Goal: Find specific page/section: Find specific page/section

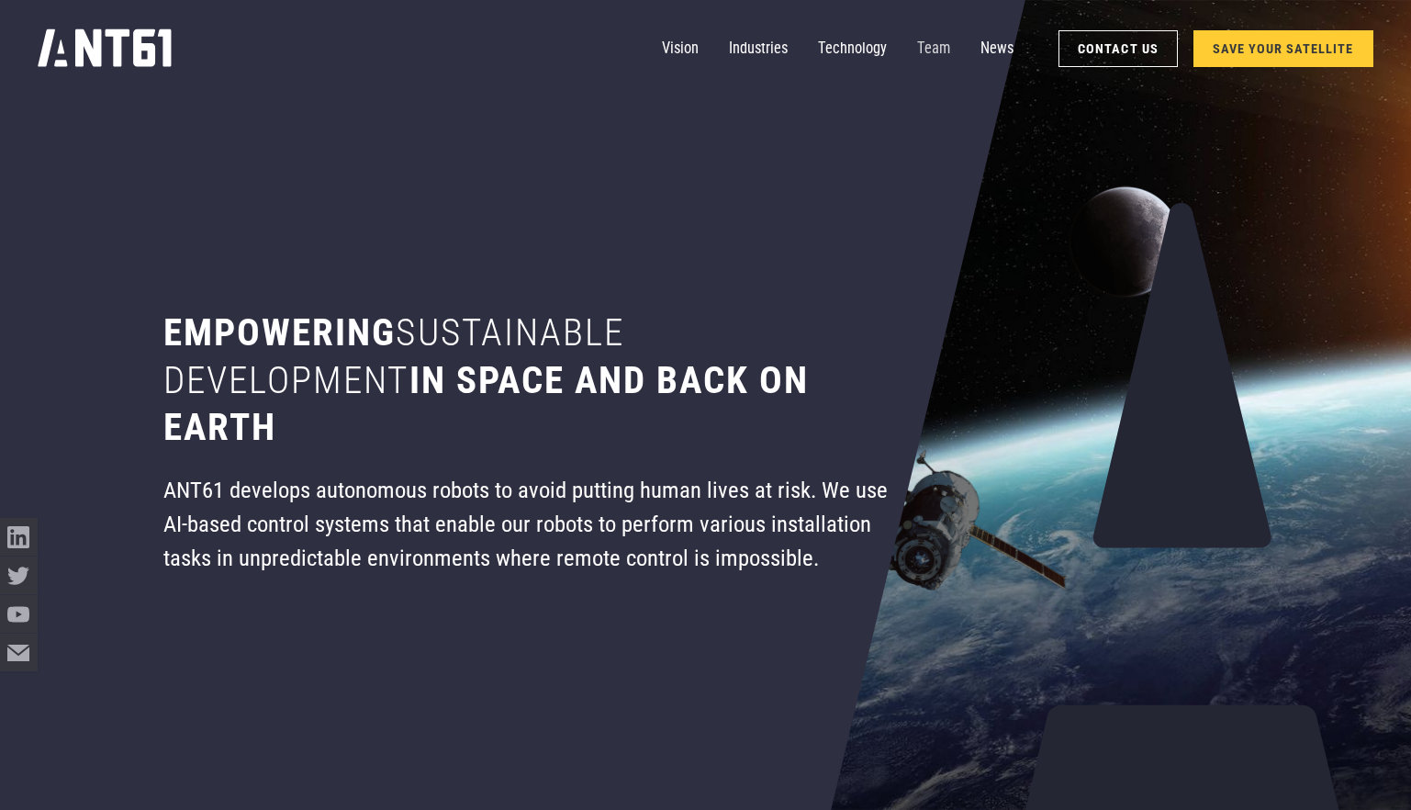
click at [933, 54] on link "Team" at bounding box center [933, 49] width 33 height 38
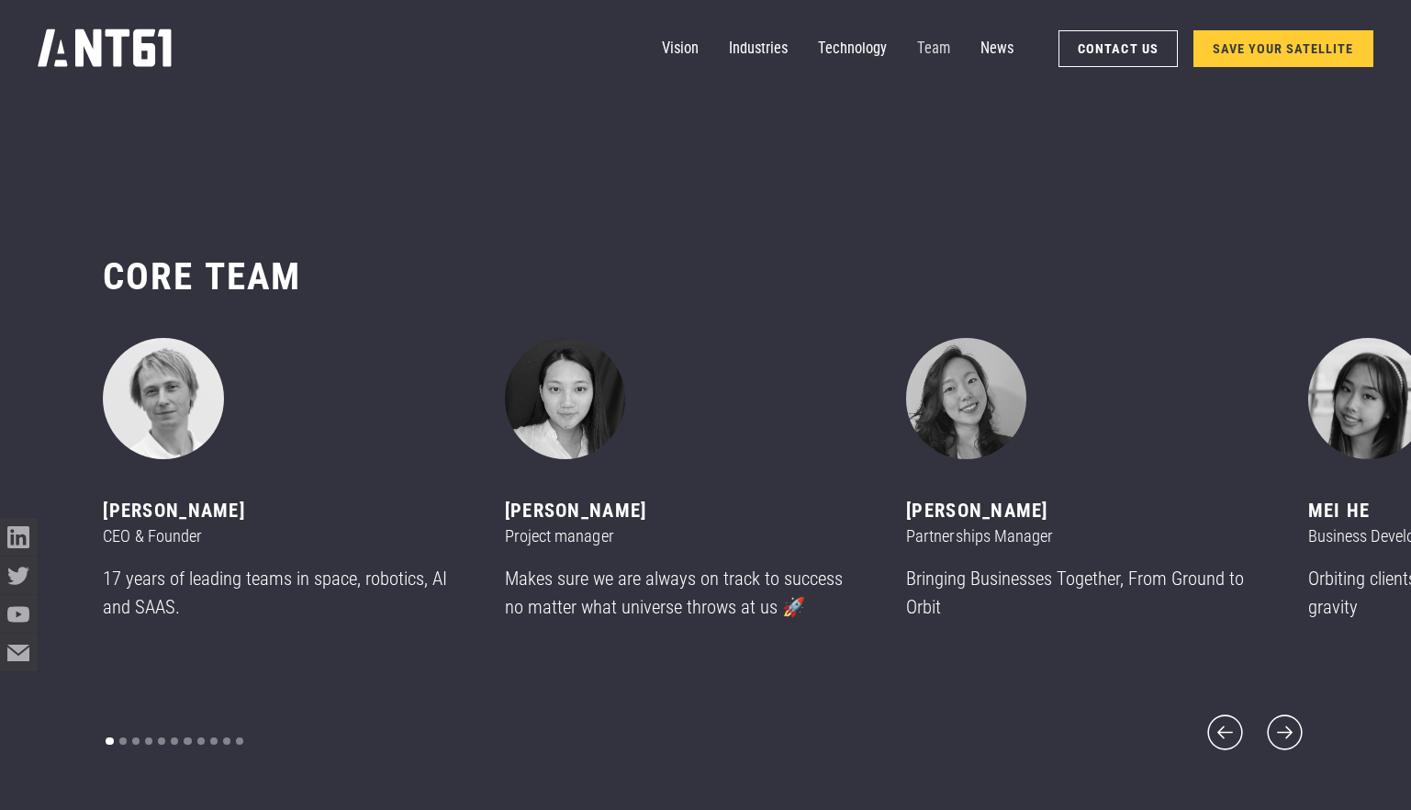
scroll to position [9619, 0]
click at [1292, 713] on icon "next slide" at bounding box center [1284, 731] width 45 height 45
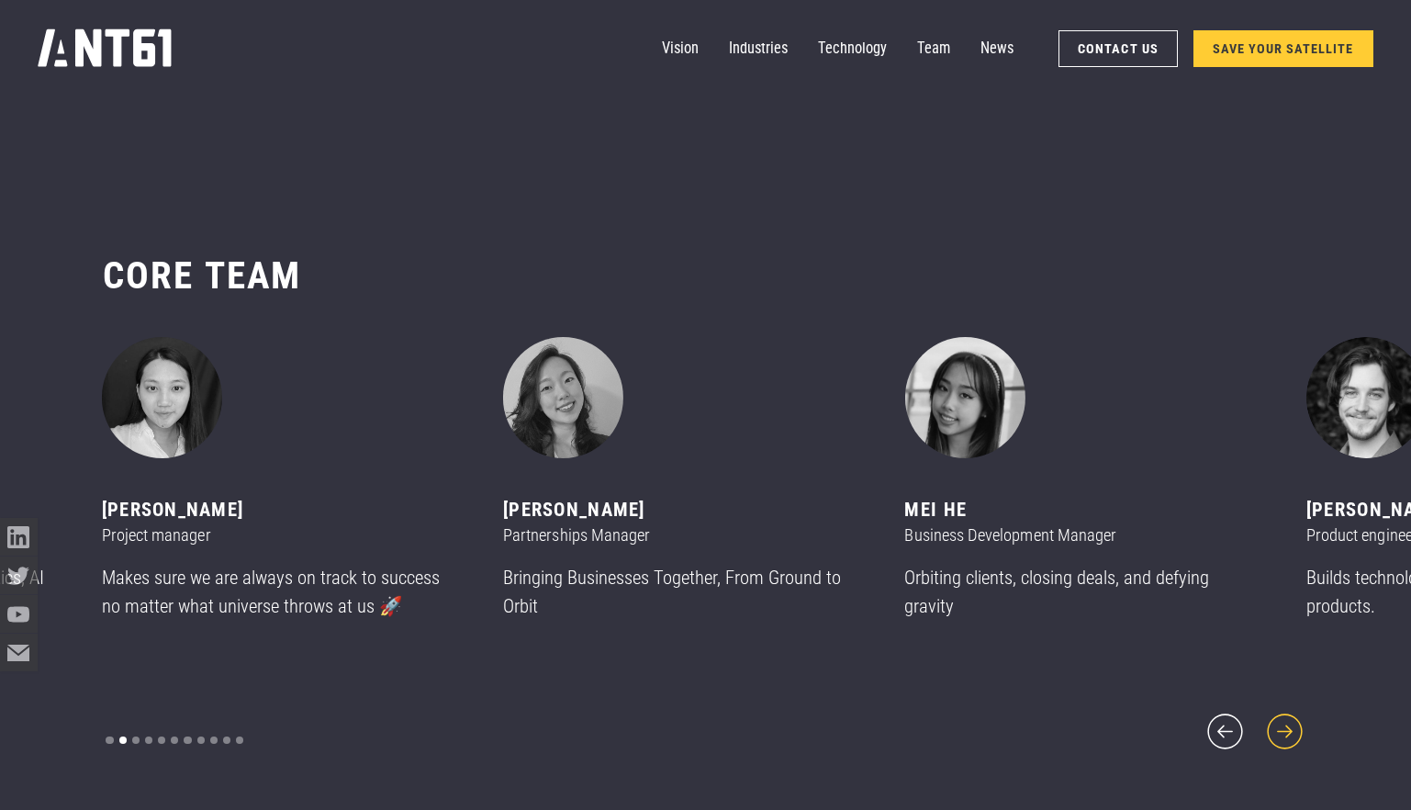
click at [1292, 713] on icon "next slide" at bounding box center [1284, 731] width 45 height 45
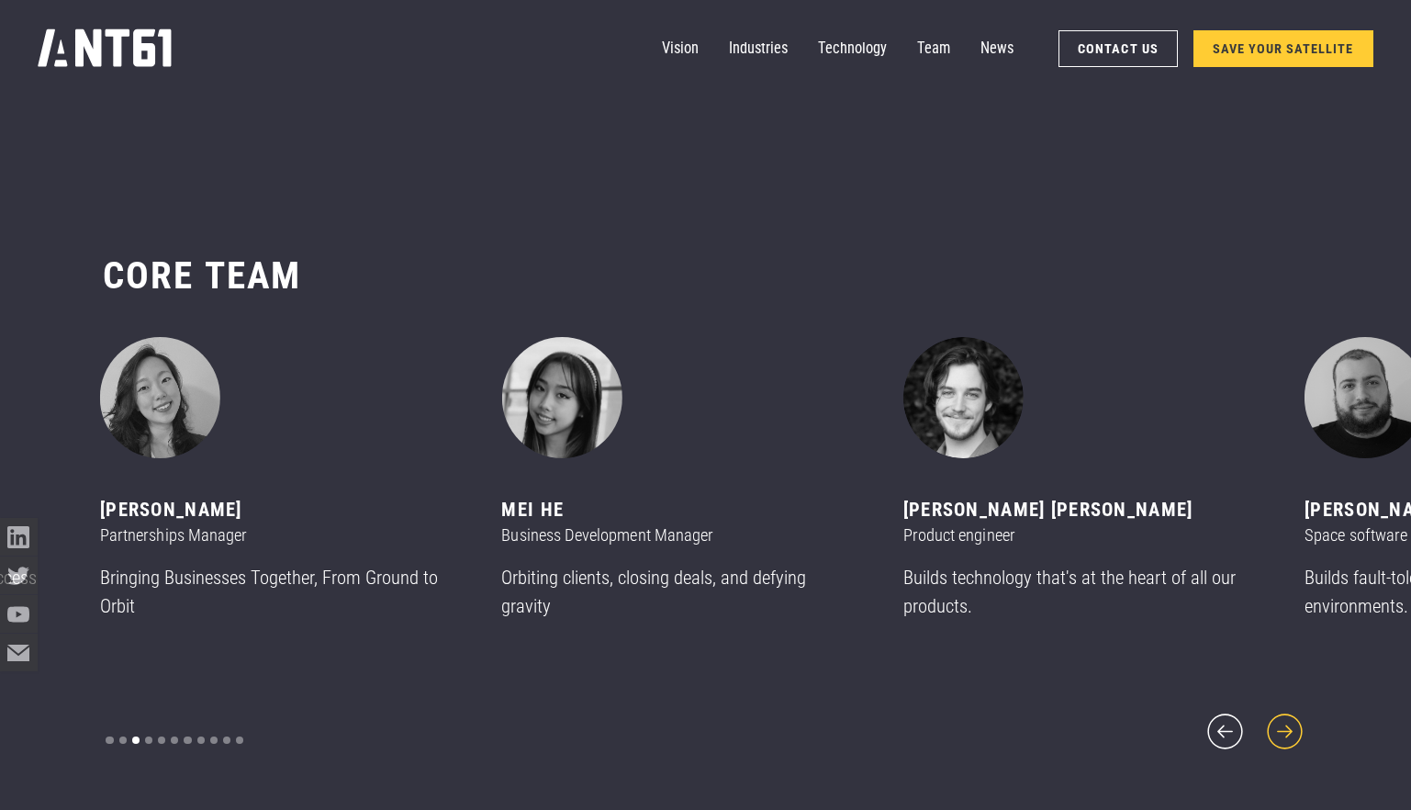
click at [1292, 713] on icon "next slide" at bounding box center [1284, 731] width 45 height 45
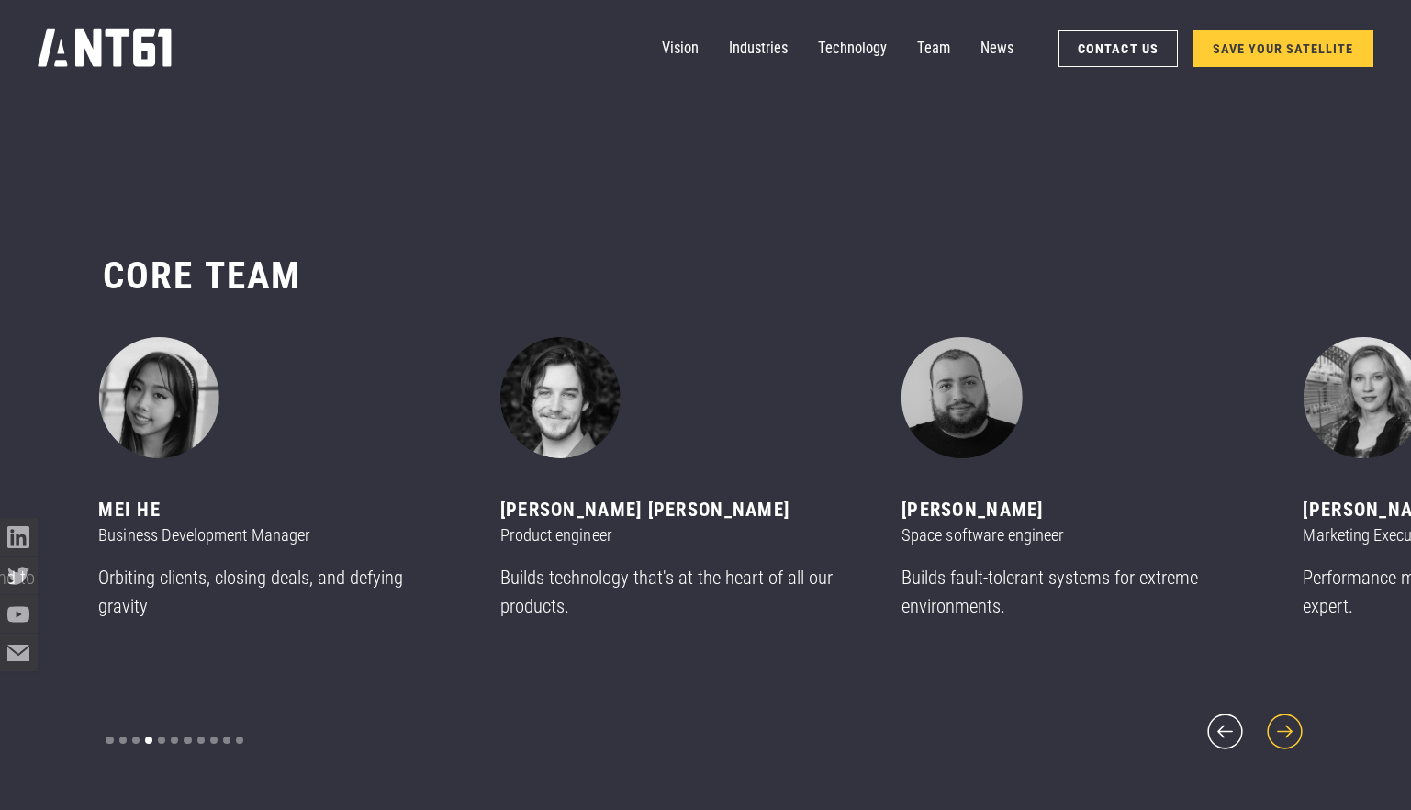
click at [1292, 713] on icon "next slide" at bounding box center [1284, 731] width 45 height 45
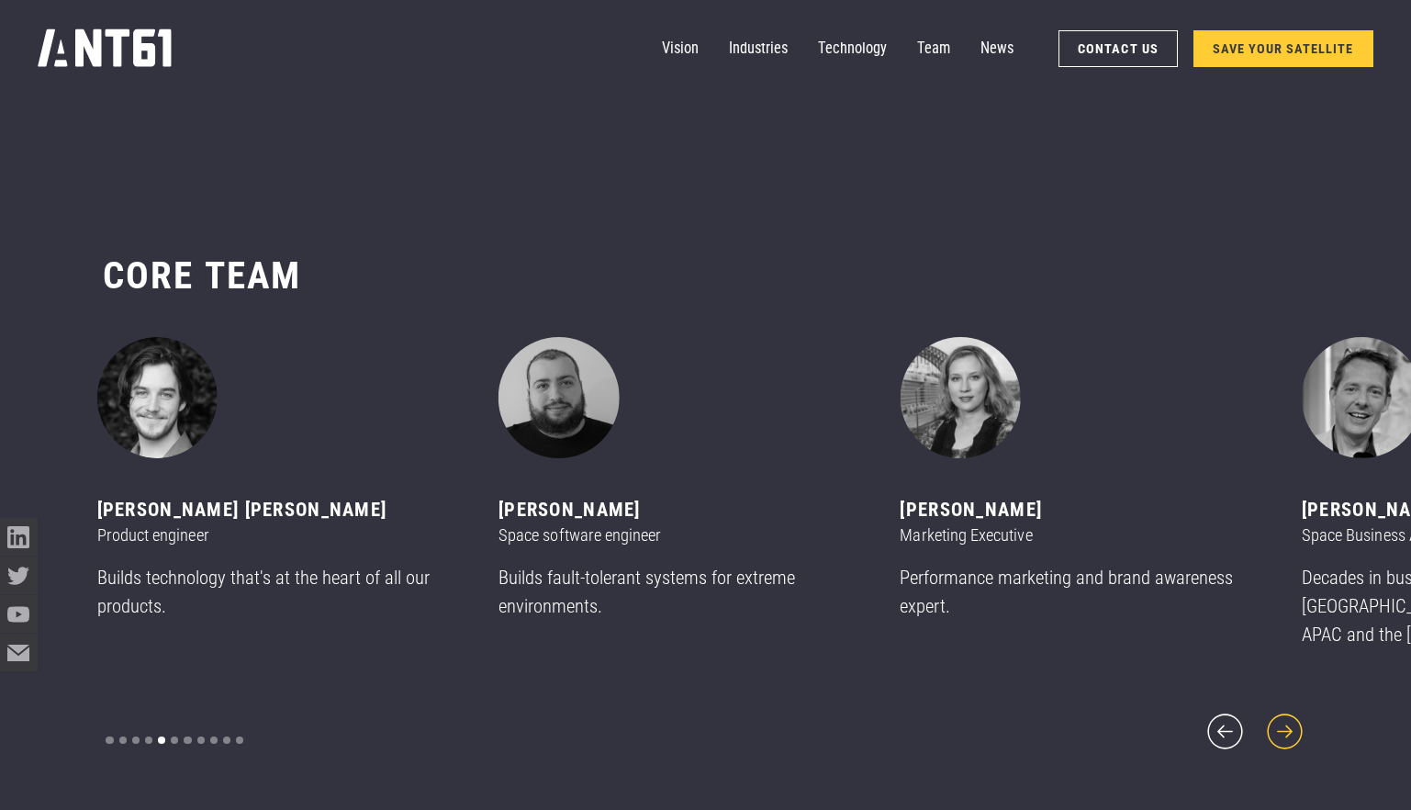
click at [1292, 713] on icon "next slide" at bounding box center [1284, 731] width 45 height 45
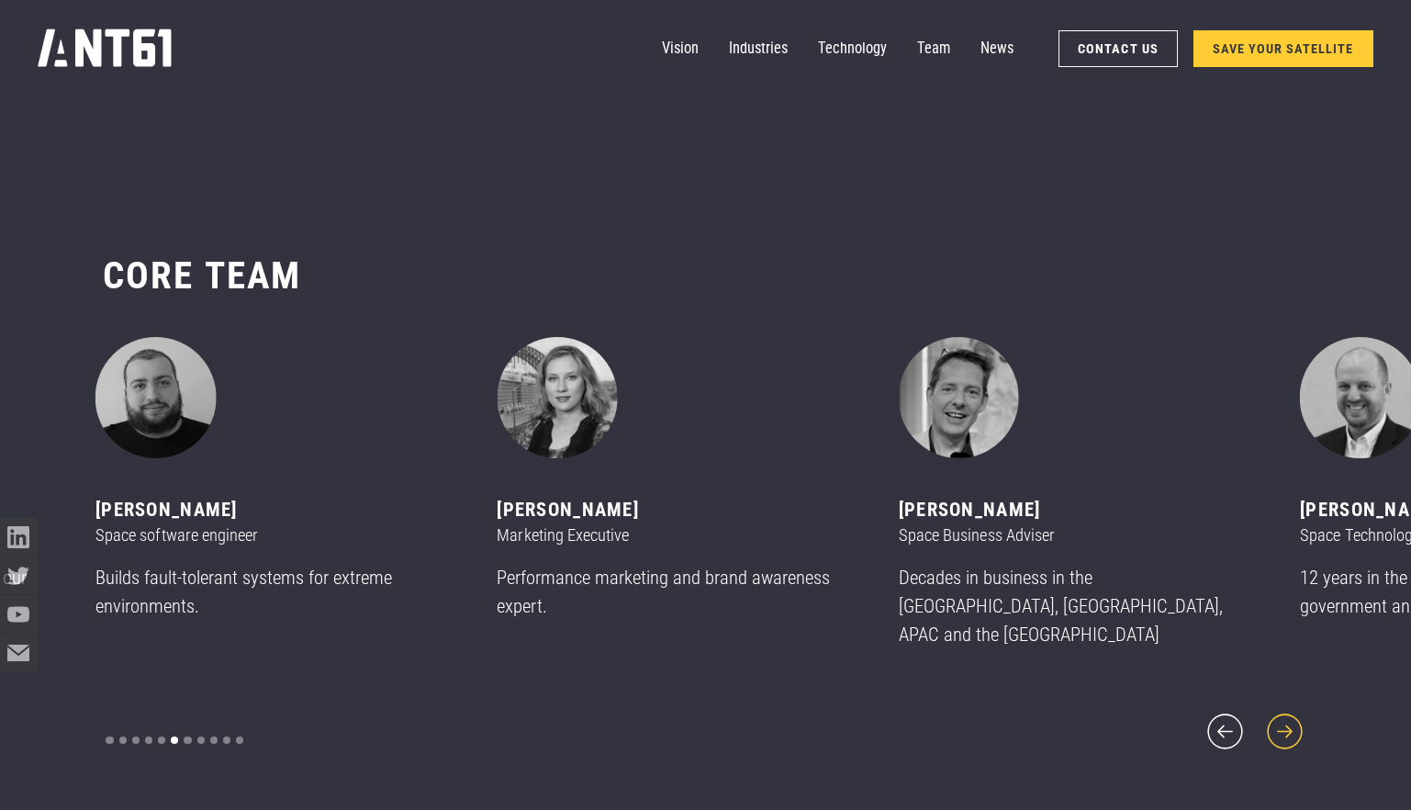
click at [1292, 713] on icon "next slide" at bounding box center [1284, 731] width 45 height 45
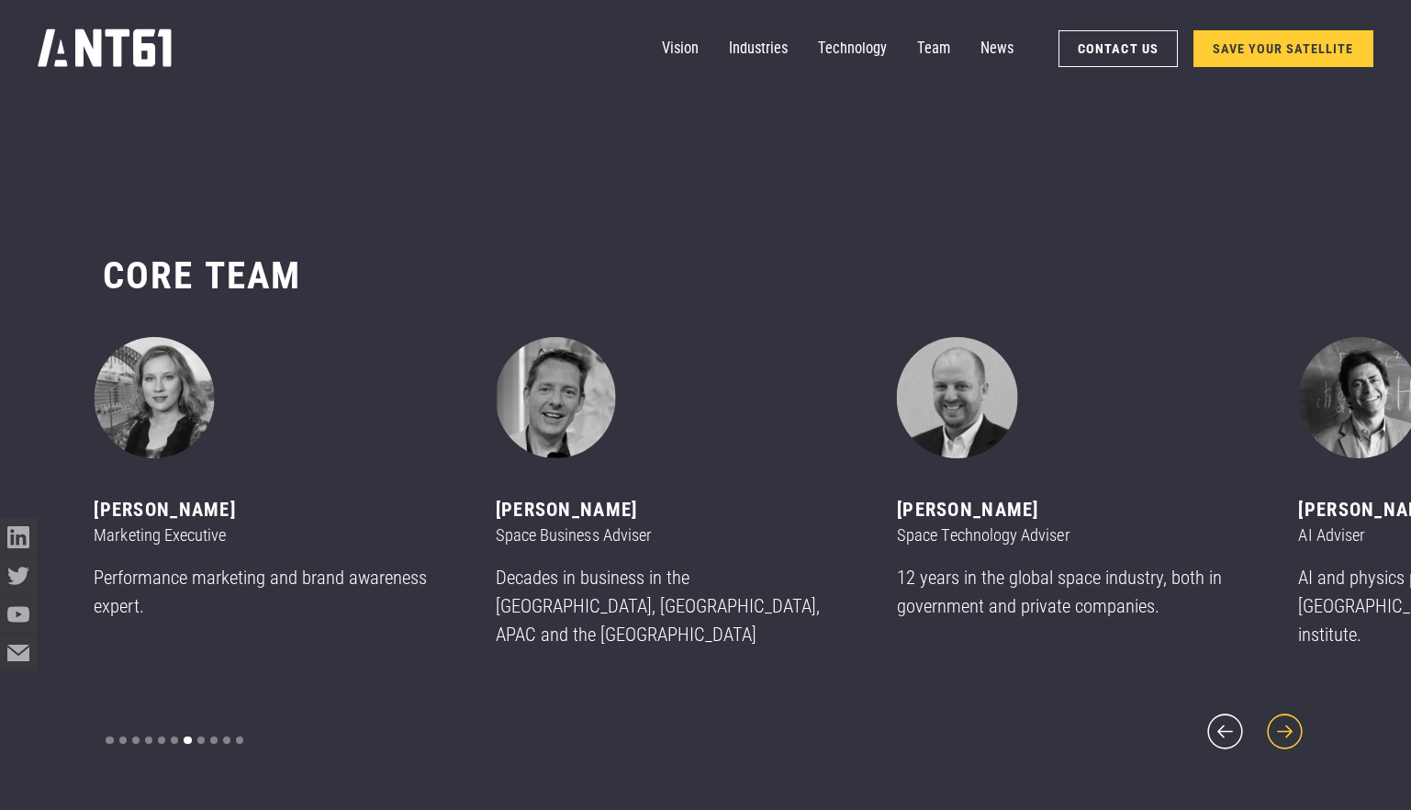
click at [1292, 713] on icon "next slide" at bounding box center [1284, 731] width 45 height 45
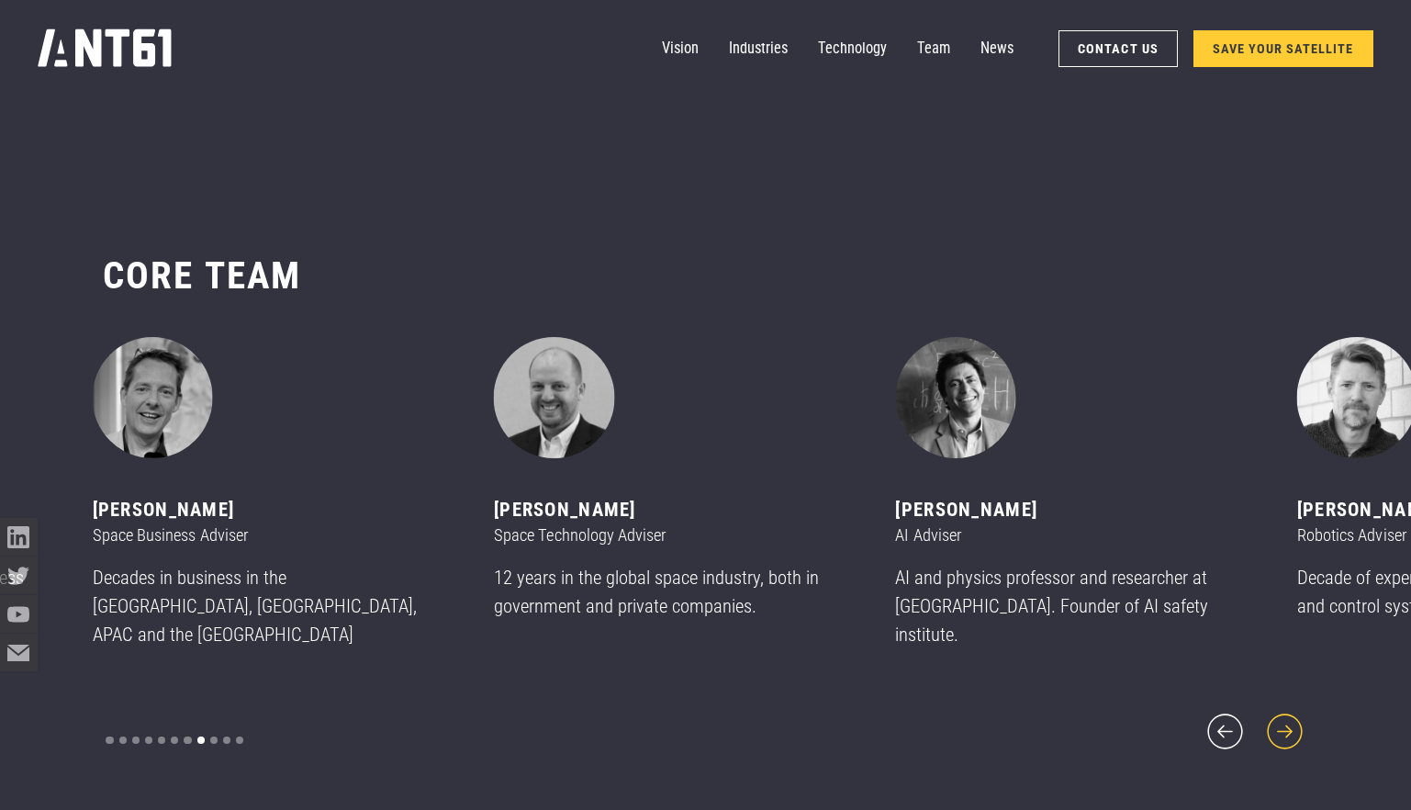
click at [1292, 713] on icon "next slide" at bounding box center [1284, 731] width 45 height 45
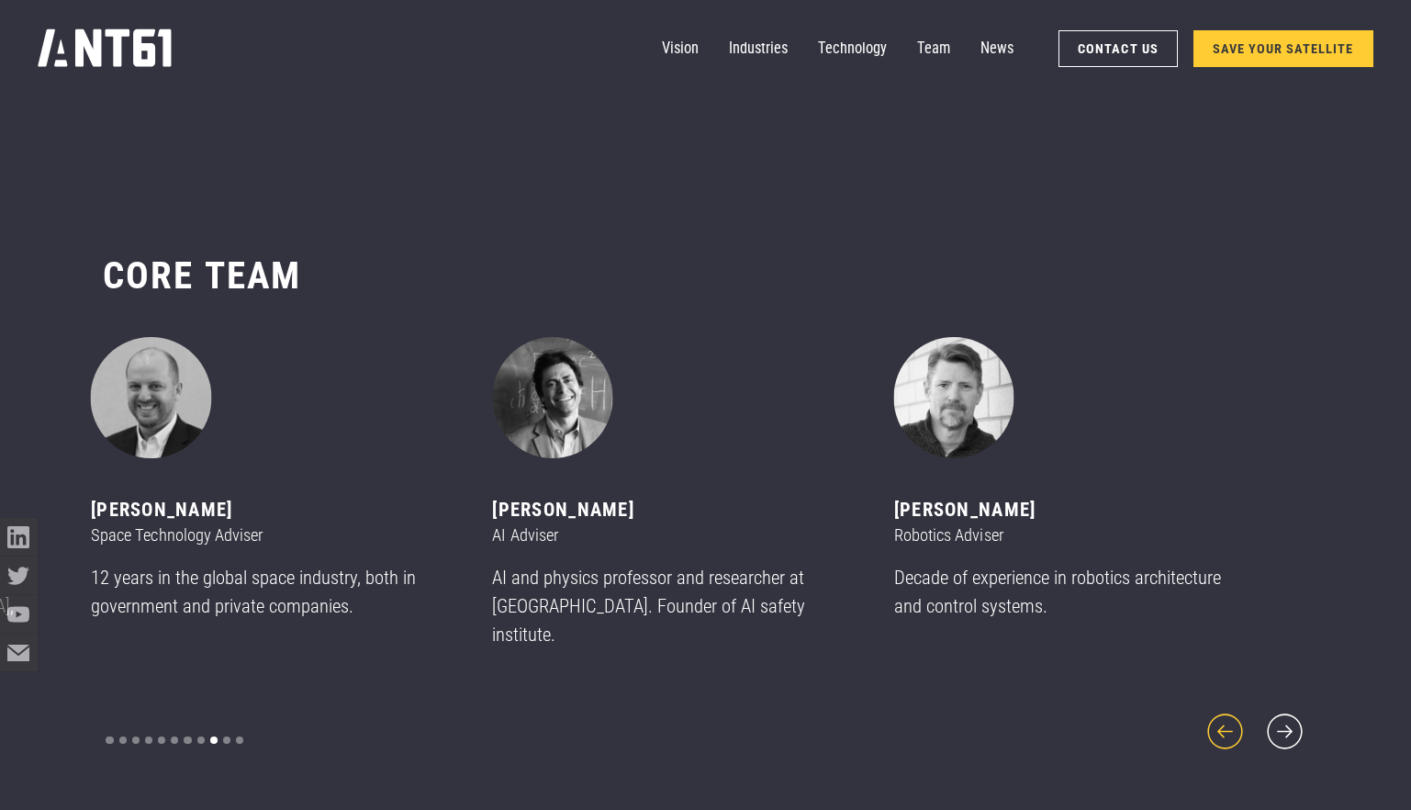
click at [1211, 717] on icon "previous slide" at bounding box center [1225, 731] width 45 height 45
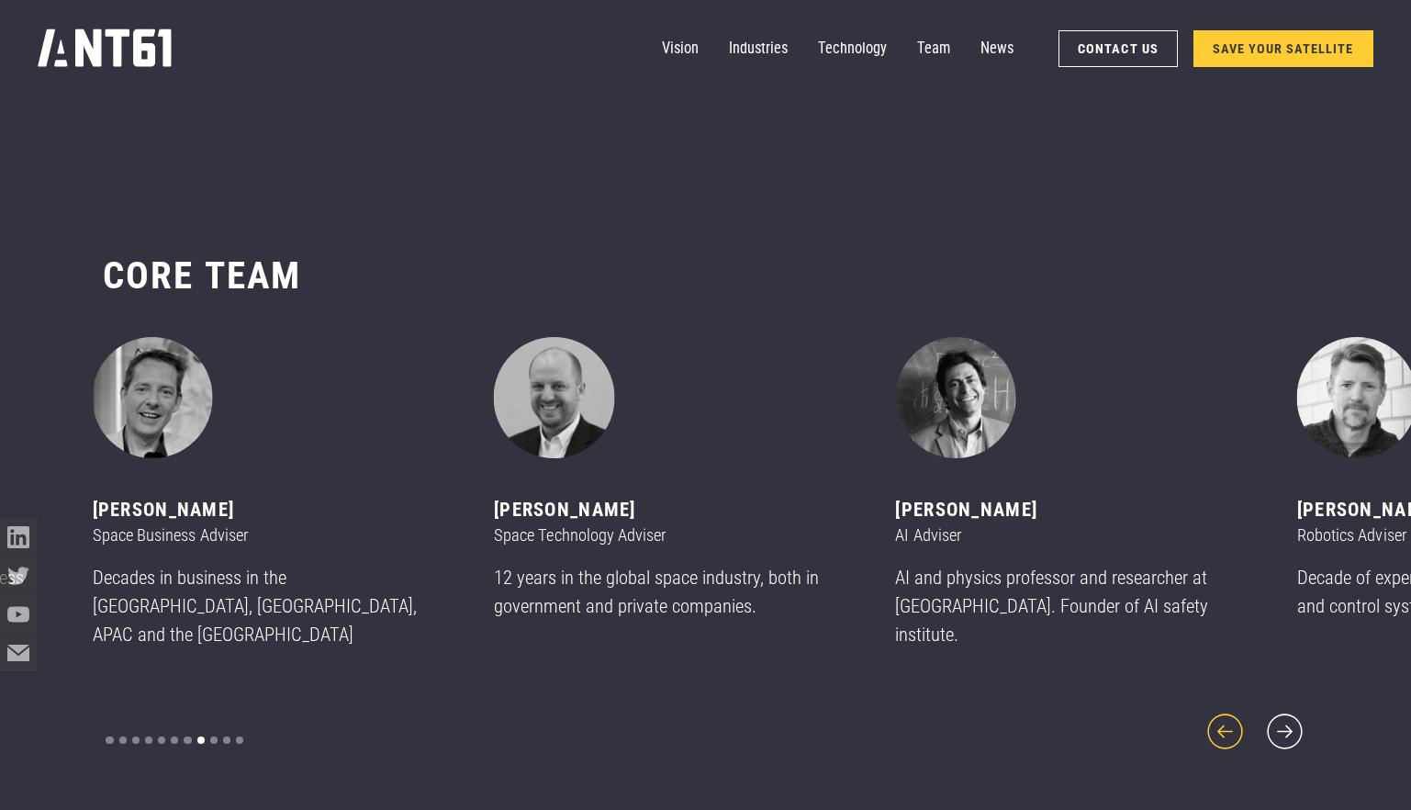
click at [1211, 717] on icon "previous slide" at bounding box center [1225, 731] width 45 height 45
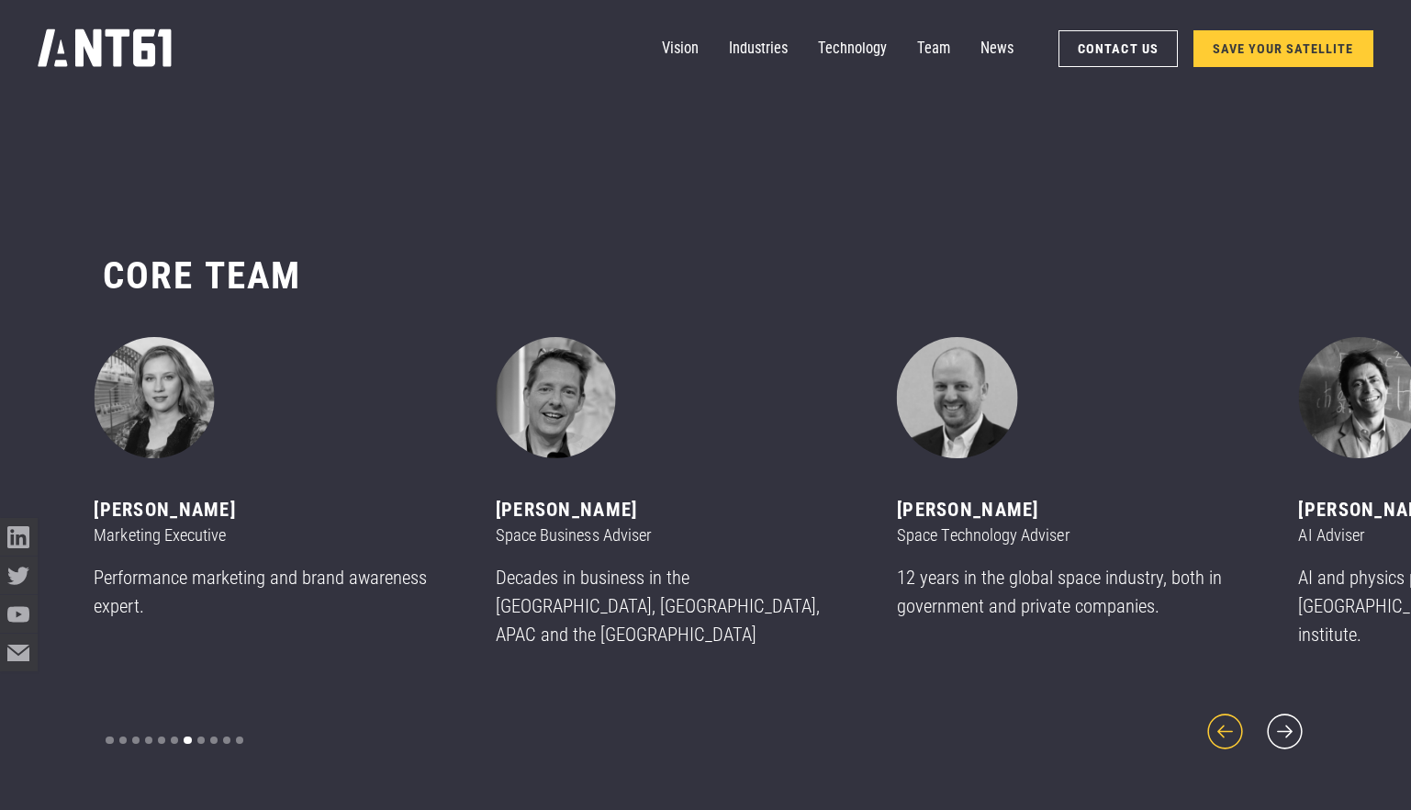
click at [1211, 717] on icon "previous slide" at bounding box center [1225, 731] width 45 height 45
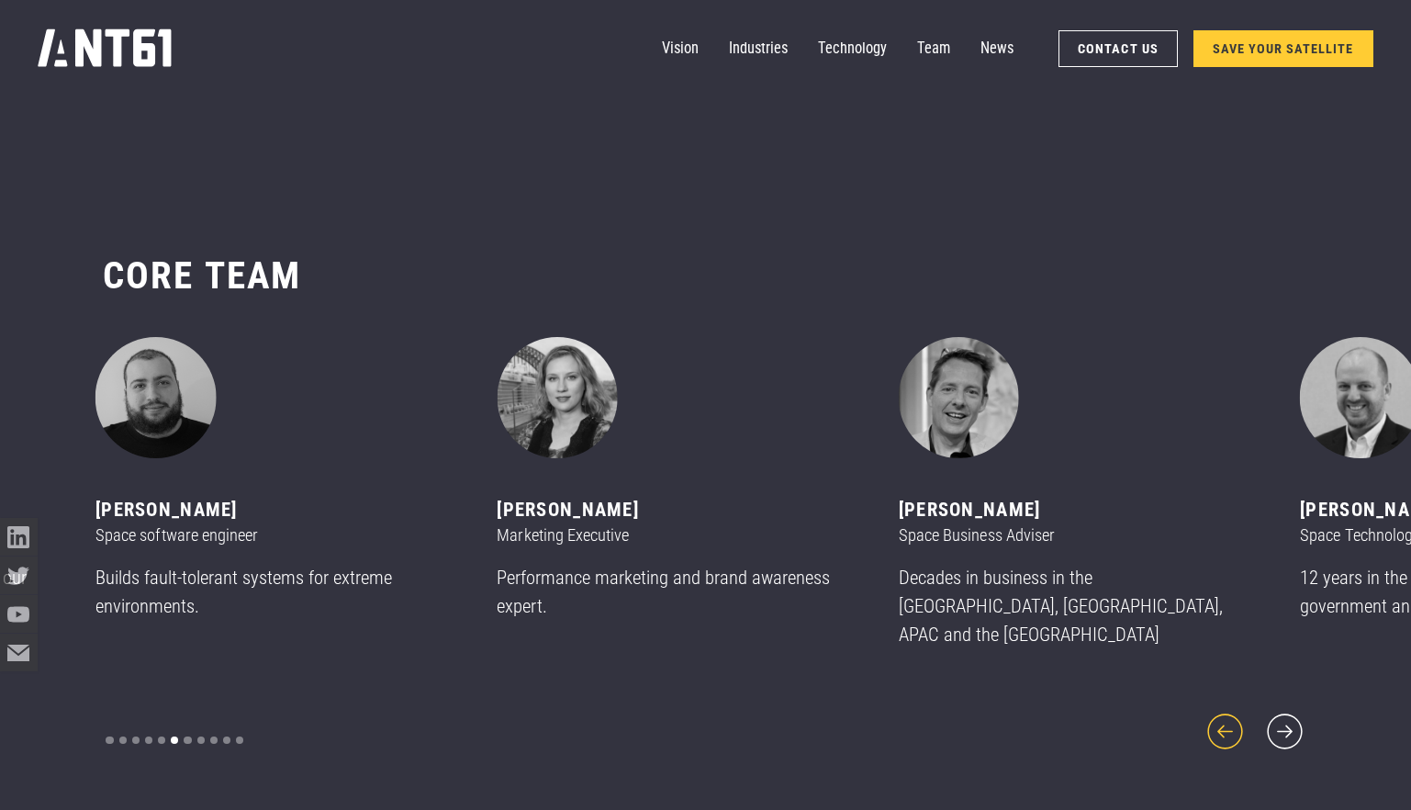
click at [1211, 717] on icon "previous slide" at bounding box center [1225, 731] width 45 height 45
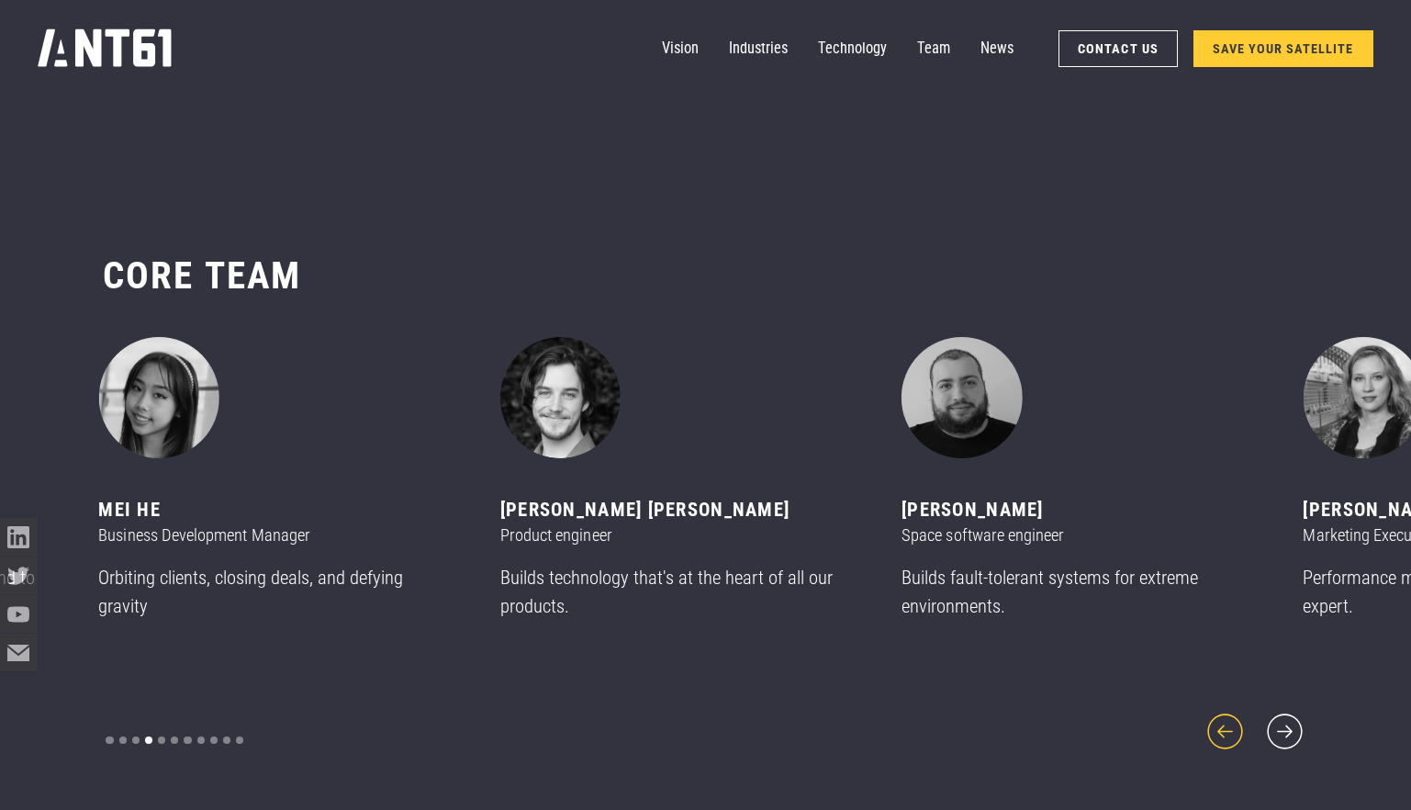
click at [1211, 717] on icon "previous slide" at bounding box center [1225, 731] width 45 height 45
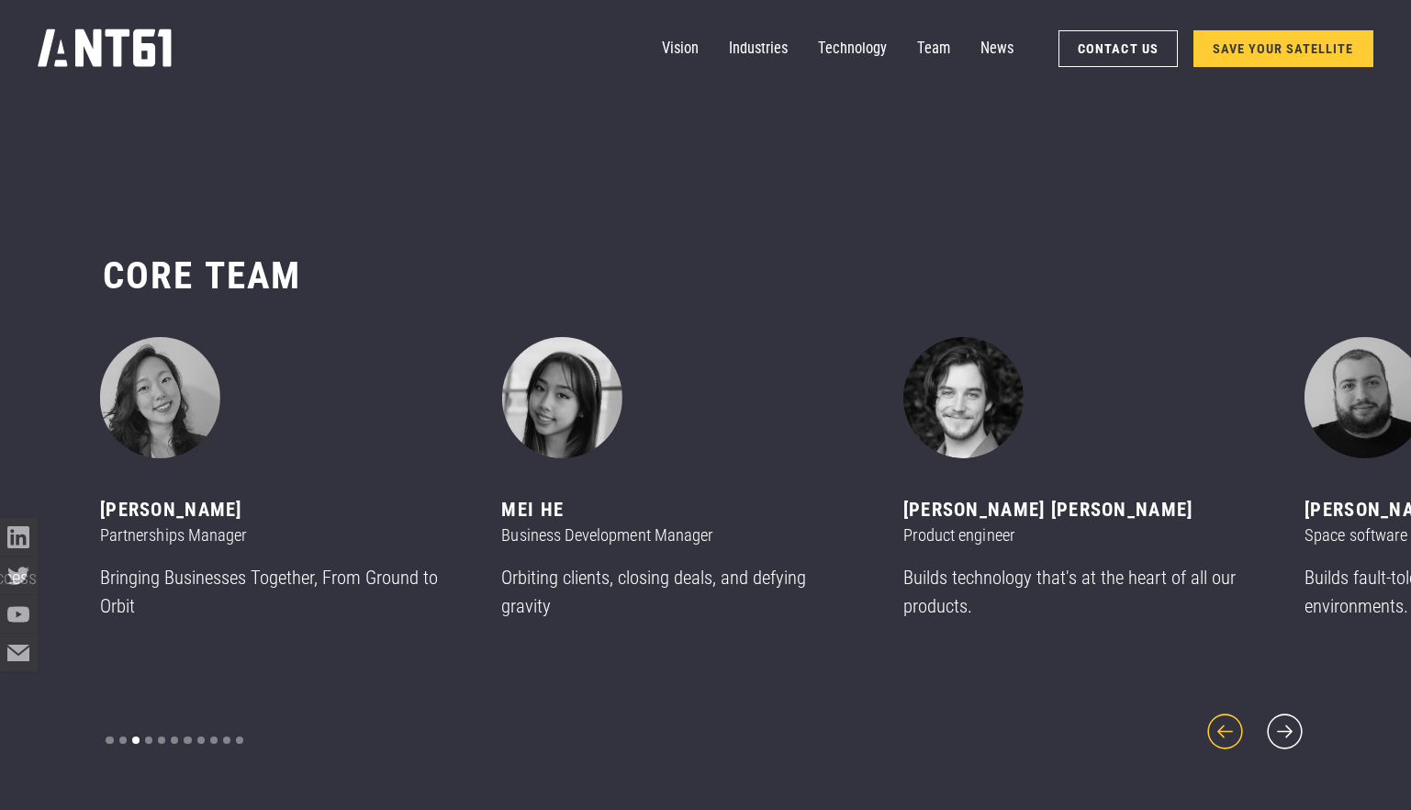
click at [1211, 717] on icon "previous slide" at bounding box center [1225, 731] width 45 height 45
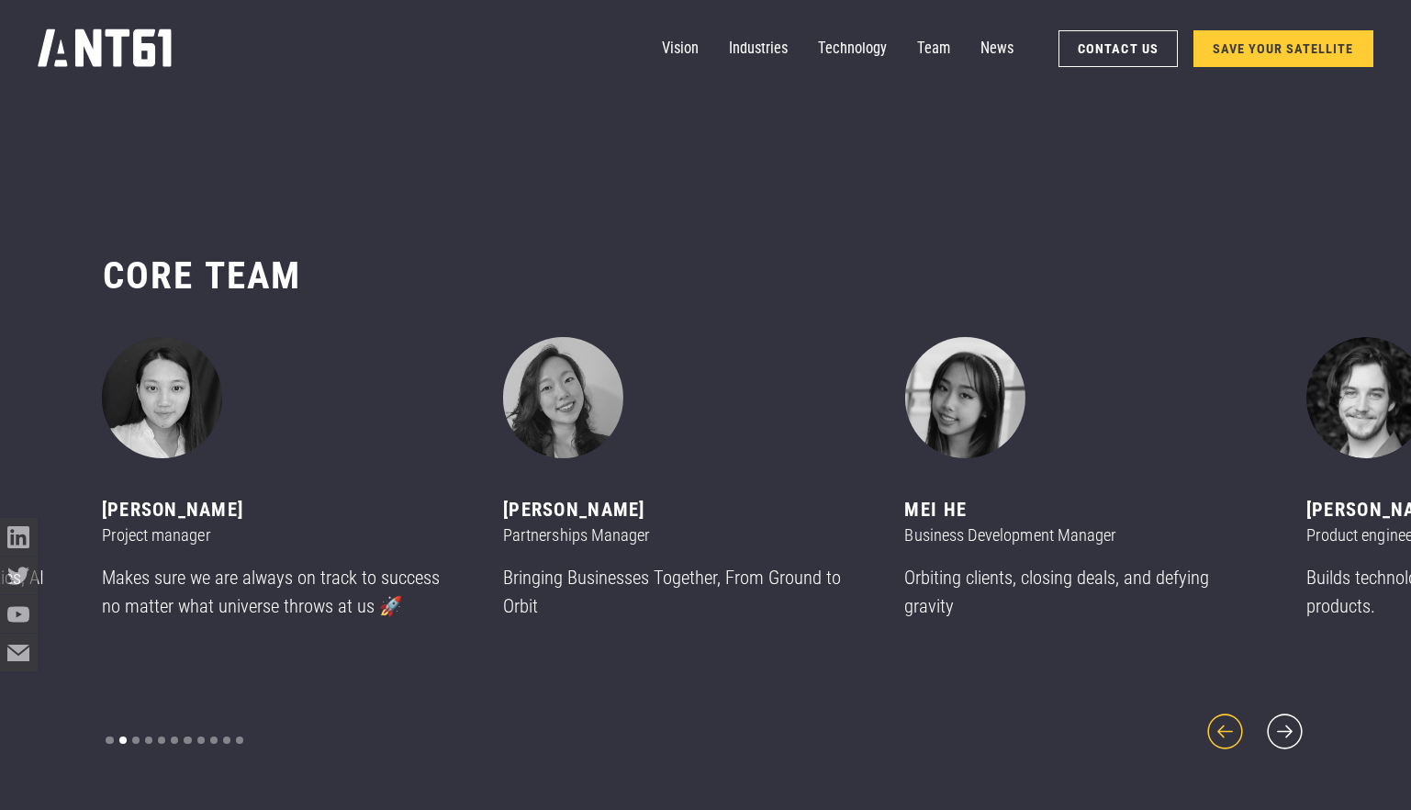
click at [1211, 717] on icon "previous slide" at bounding box center [1225, 731] width 45 height 45
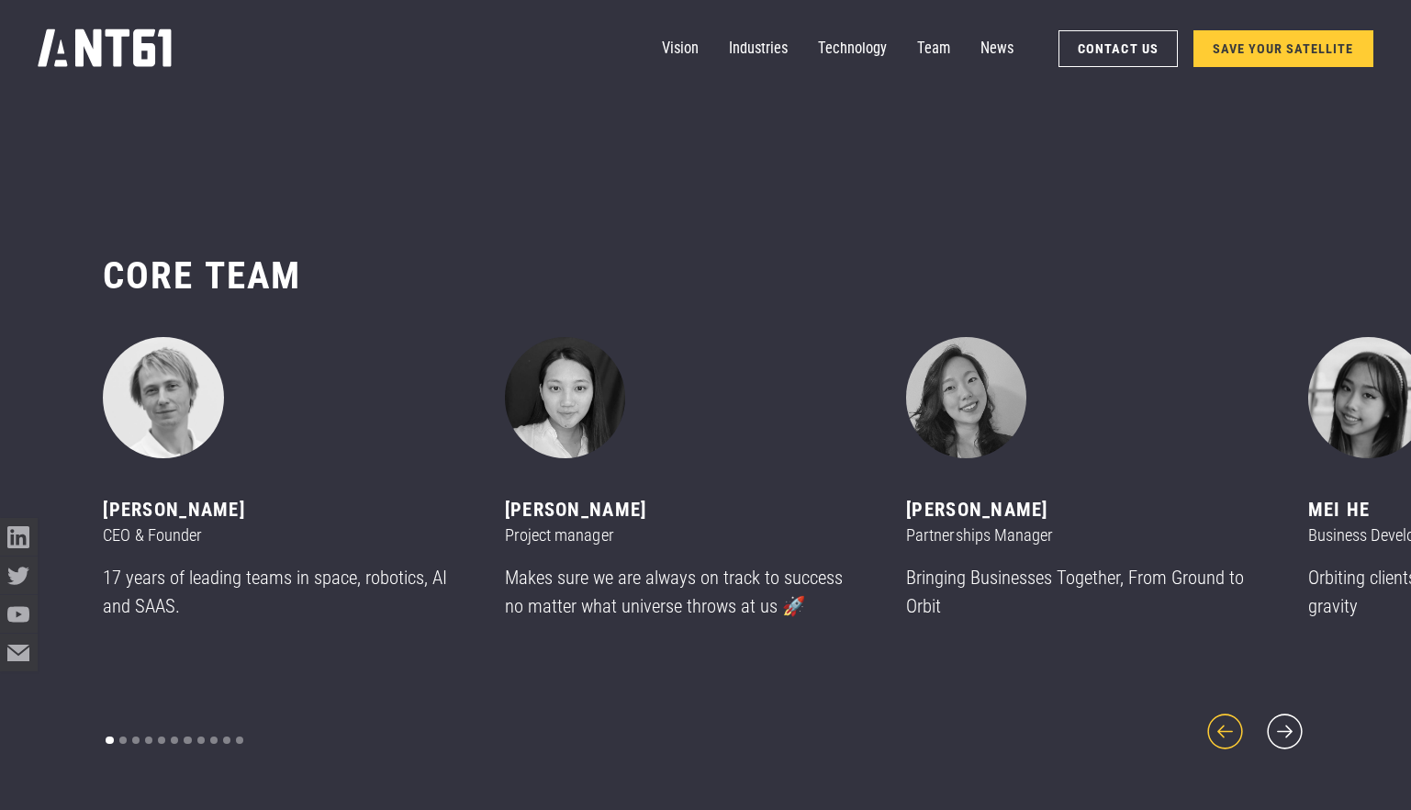
click at [1211, 717] on icon "previous slide" at bounding box center [1225, 731] width 45 height 45
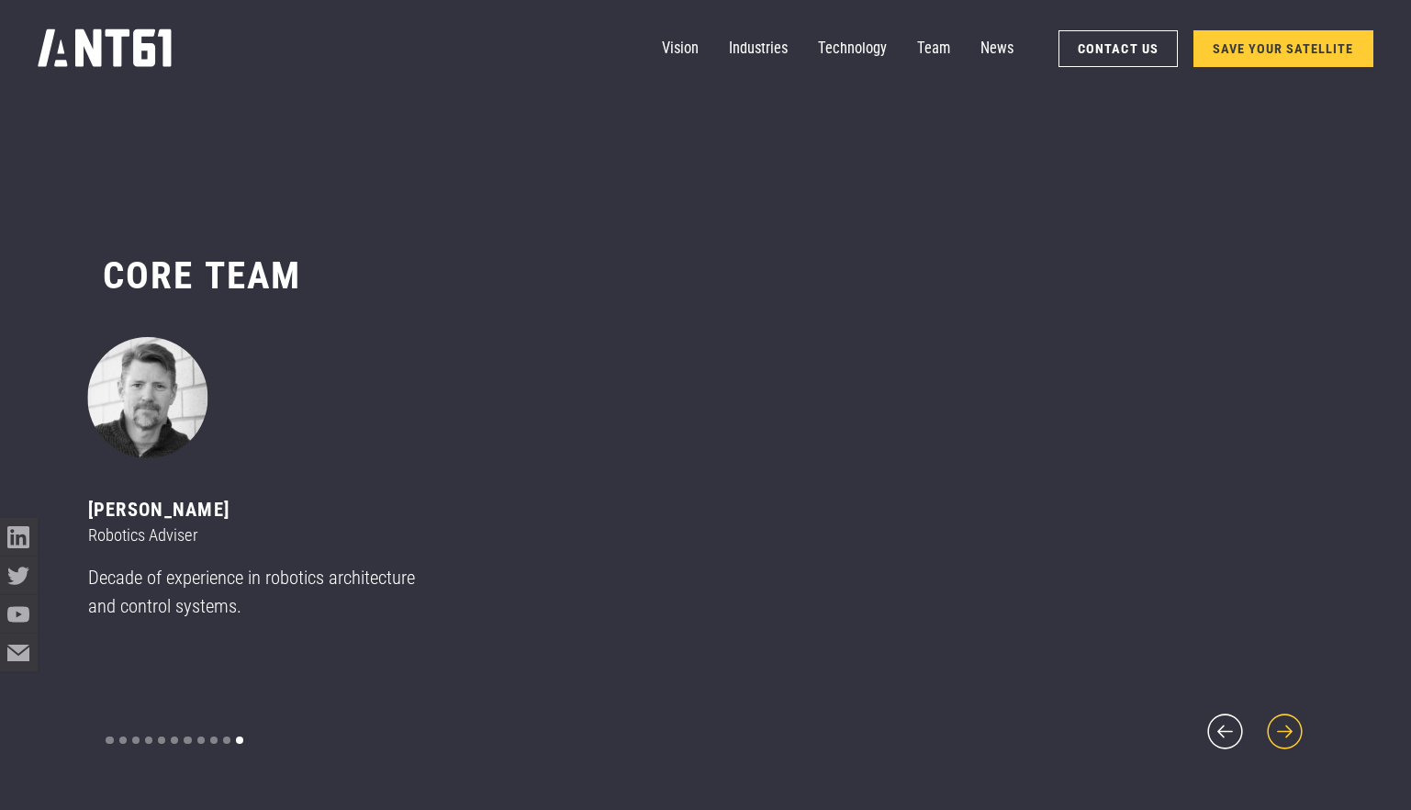
click at [1301, 719] on icon "next slide" at bounding box center [1284, 731] width 45 height 45
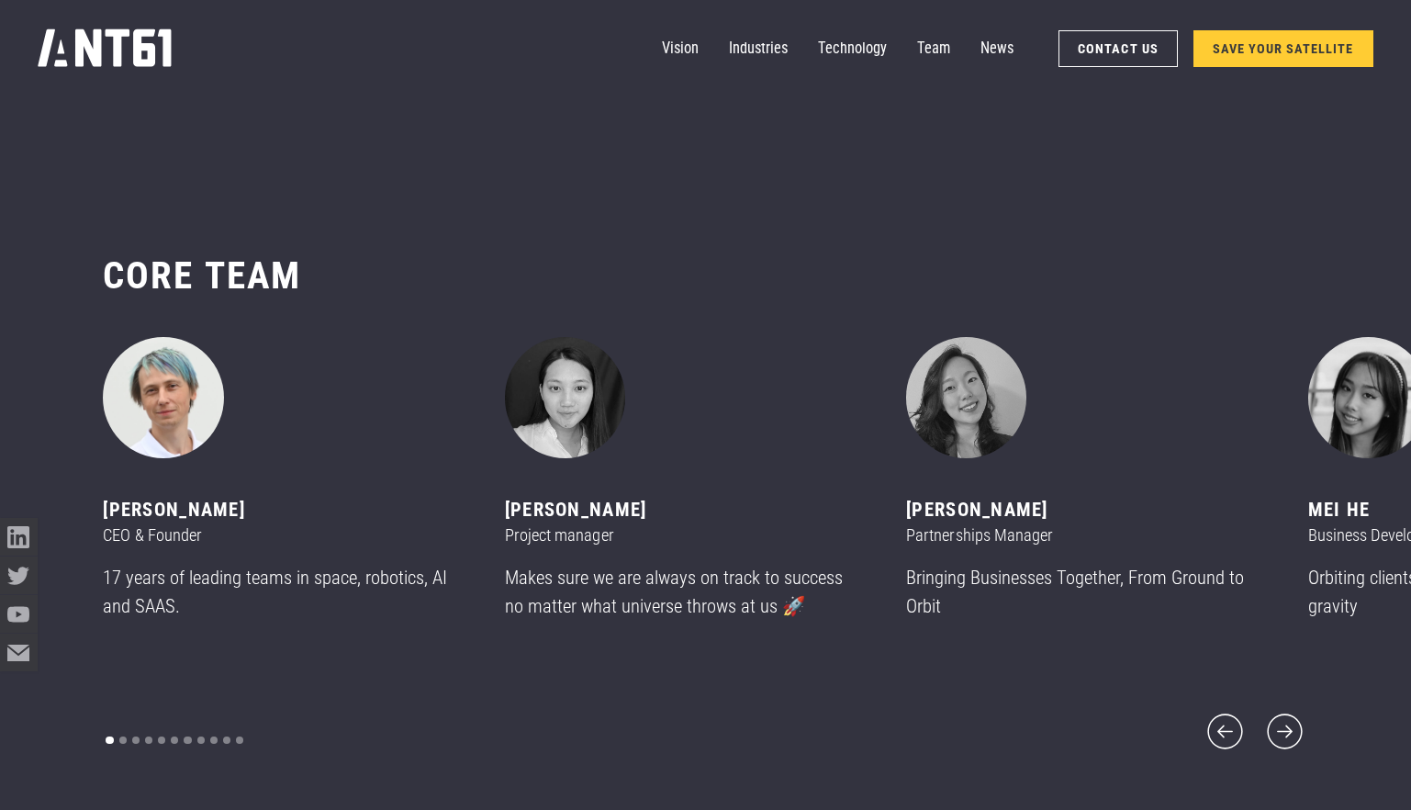
click at [170, 425] on img "1 of 11" at bounding box center [163, 397] width 120 height 120
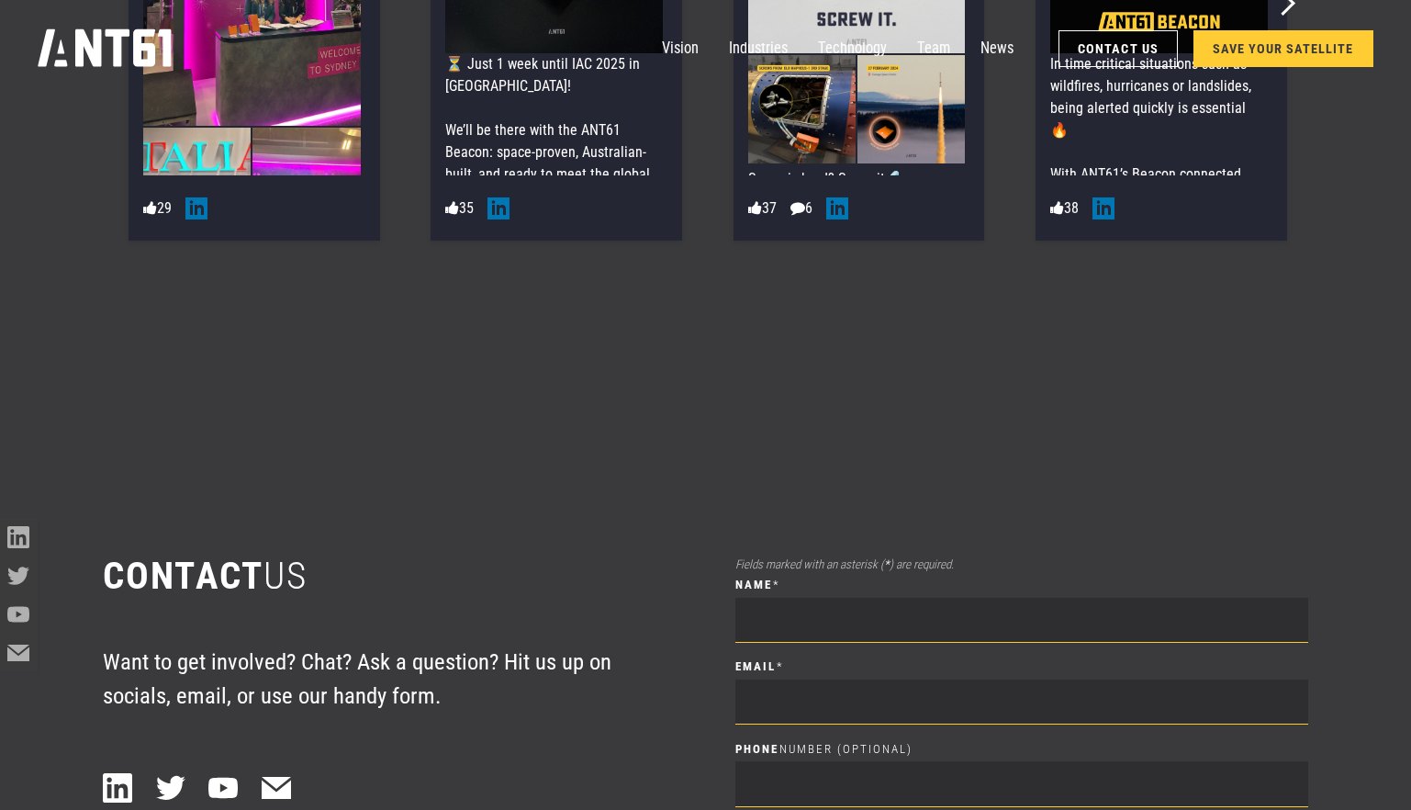
scroll to position [11279, 0]
